Goal: Task Accomplishment & Management: Manage account settings

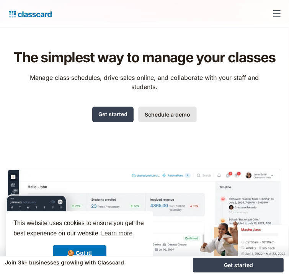
scroll to position [6, 4]
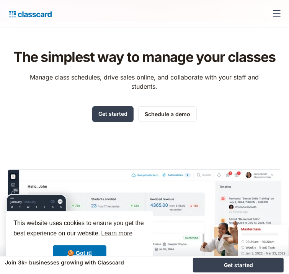
click at [273, 13] on div "menu" at bounding box center [277, 13] width 8 height 1
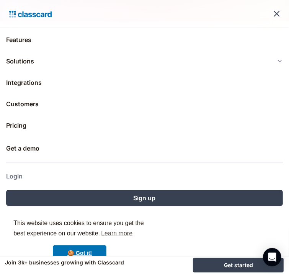
click at [15, 171] on link "Login" at bounding box center [144, 176] width 277 height 18
